Goal: Transaction & Acquisition: Purchase product/service

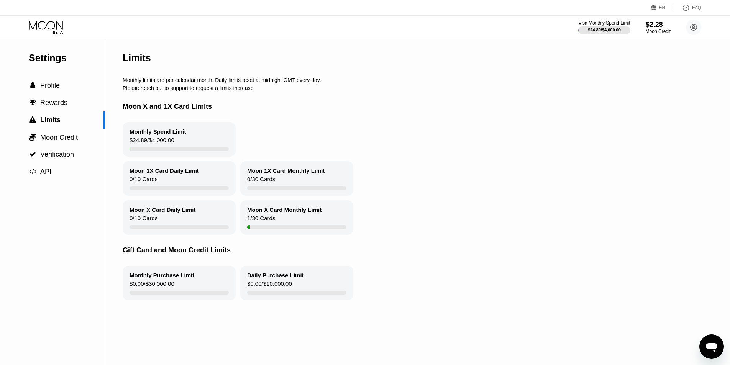
drag, startPoint x: 569, startPoint y: 106, endPoint x: 554, endPoint y: 110, distance: 15.8
click at [569, 106] on div "Moon X and 1X Card Limits" at bounding box center [415, 106] width 584 height 31
click at [645, 26] on div "$2.28" at bounding box center [658, 24] width 26 height 8
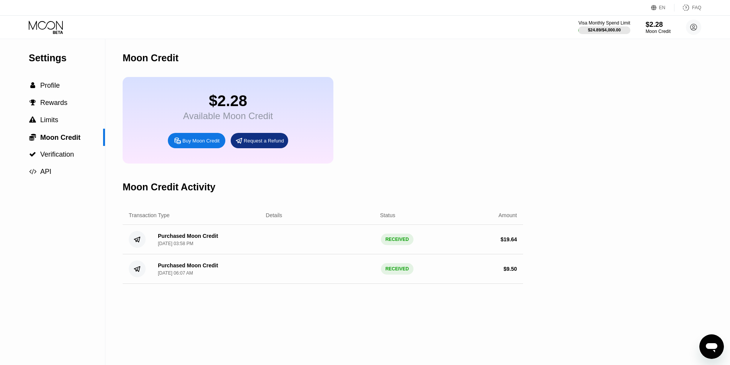
click at [198, 144] on div "Buy Moon Credit" at bounding box center [200, 141] width 37 height 7
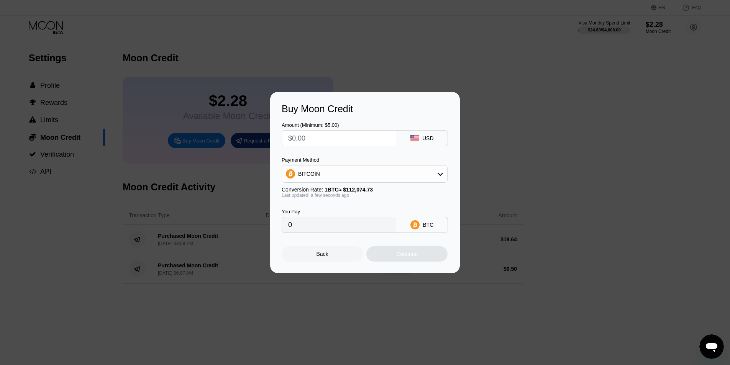
click at [361, 170] on div "BITCOIN" at bounding box center [364, 173] width 165 height 15
click at [320, 226] on span "USDC on Polygon" at bounding box center [322, 229] width 44 height 6
click at [338, 136] on input "text" at bounding box center [339, 138] width 102 height 15
type input "$3"
type input "3.00000000"
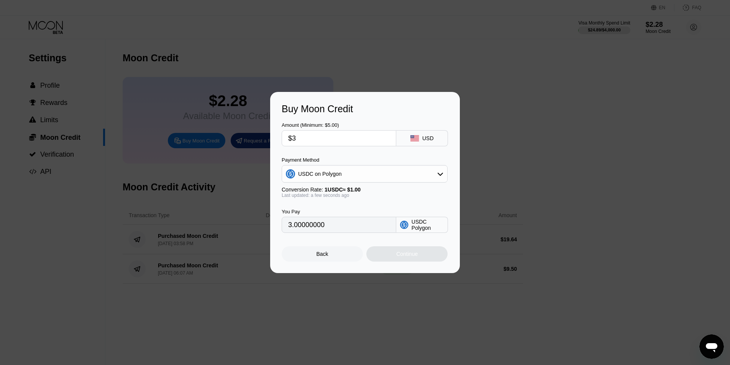
type input "$32"
type input "32.00000000"
type input "$32.8"
type input "32.80000000"
type input "$32.8"
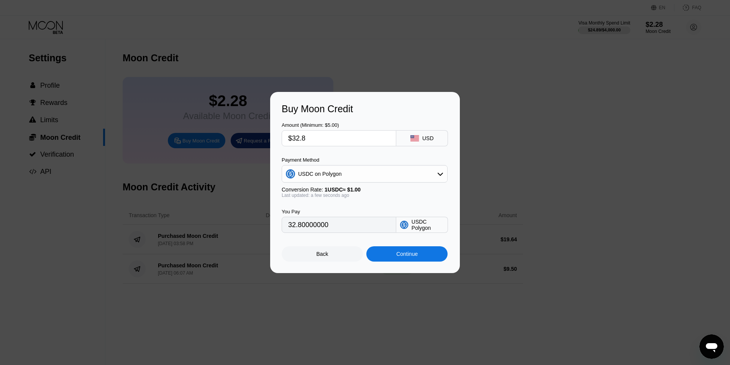
click at [401, 255] on div "Continue" at bounding box center [406, 254] width 21 height 6
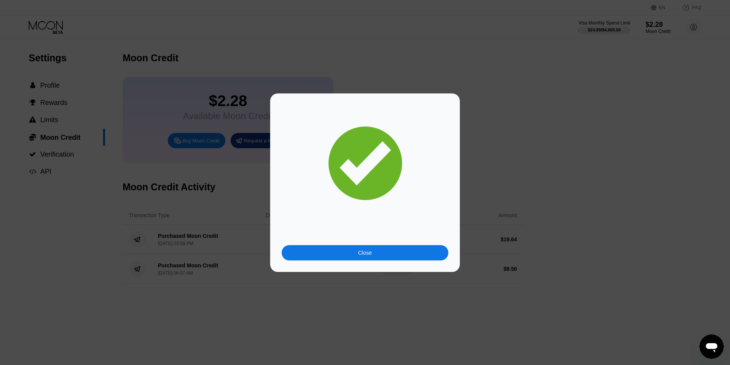
click at [371, 255] on div "Close" at bounding box center [365, 253] width 14 height 6
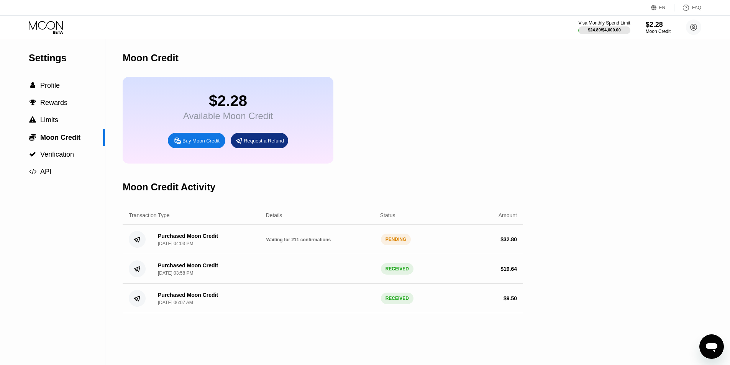
drag, startPoint x: 289, startPoint y: 250, endPoint x: 302, endPoint y: 247, distance: 13.0
click at [287, 243] on span "Waiting for 211 confirmations" at bounding box center [298, 239] width 64 height 5
click at [317, 243] on span "Waiting for 211 confirmations" at bounding box center [298, 239] width 64 height 5
drag, startPoint x: 246, startPoint y: 104, endPoint x: 184, endPoint y: 105, distance: 62.1
click at [185, 105] on div "$2.28" at bounding box center [228, 100] width 90 height 17
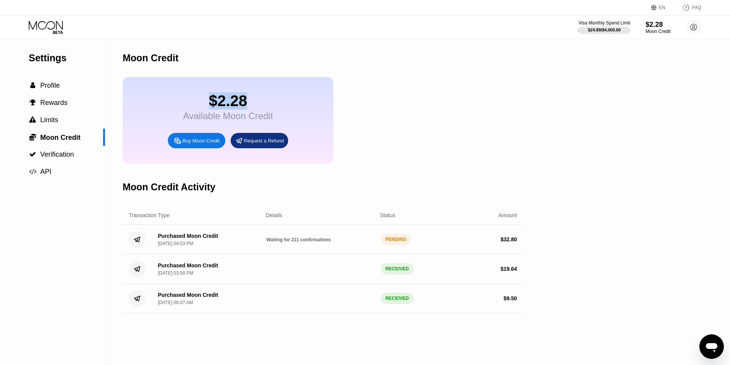
click at [256, 110] on div "$2.28" at bounding box center [228, 100] width 90 height 17
drag, startPoint x: 242, startPoint y: 100, endPoint x: 139, endPoint y: 89, distance: 103.8
click at [130, 90] on div "$2.28 Available Moon Credit Buy Moon Credit Request a Refund" at bounding box center [228, 120] width 211 height 87
click at [234, 100] on div "$2.28" at bounding box center [228, 100] width 90 height 17
click at [413, 51] on div "Moon Credit" at bounding box center [323, 58] width 400 height 38
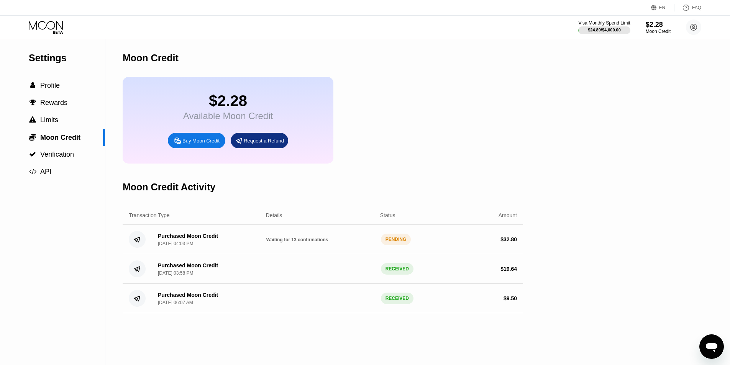
drag, startPoint x: 286, startPoint y: 250, endPoint x: 315, endPoint y: 251, distance: 29.5
click at [315, 243] on span "Waiting for 13 confirmations" at bounding box center [297, 239] width 62 height 5
